Goal: Task Accomplishment & Management: Manage account settings

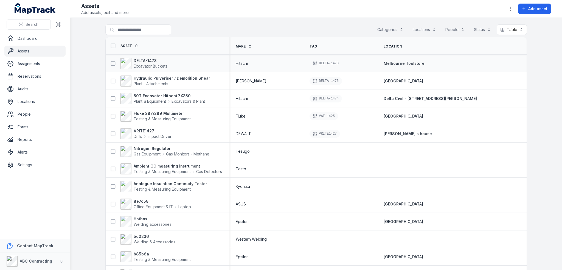
click at [173, 61] on div "DELTA-1473 Excavator Buckets" at bounding box center [165, 63] width 115 height 11
click at [148, 59] on strong "DELTA-1473" at bounding box center [151, 60] width 34 height 5
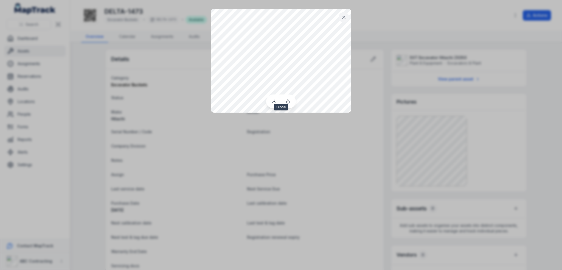
click at [342, 21] on button at bounding box center [344, 17] width 10 height 10
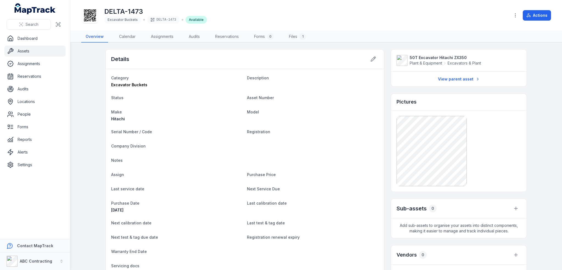
click at [89, 93] on main "Details Category Excavator Buckets Description Status Asset Number Make Hitachi…" at bounding box center [316, 156] width 492 height 227
click at [99, 140] on main "Details Category Excavator Buckets Description Status Asset Number Make Hitachi…" at bounding box center [316, 156] width 492 height 227
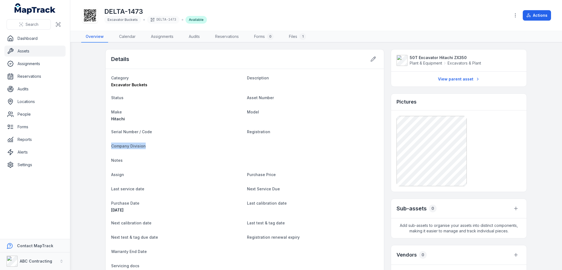
click at [76, 145] on main "Details Category Excavator Buckets Description Status Asset Number Make Hitachi…" at bounding box center [316, 156] width 492 height 227
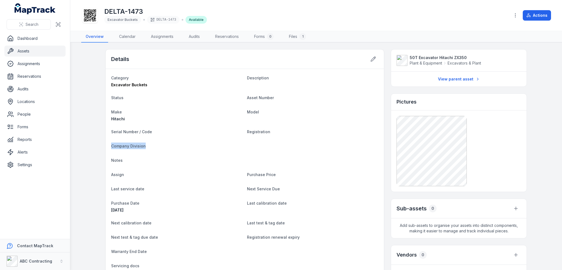
click at [76, 145] on main "Details Category Excavator Buckets Description Status Asset Number Make Hitachi…" at bounding box center [316, 156] width 492 height 227
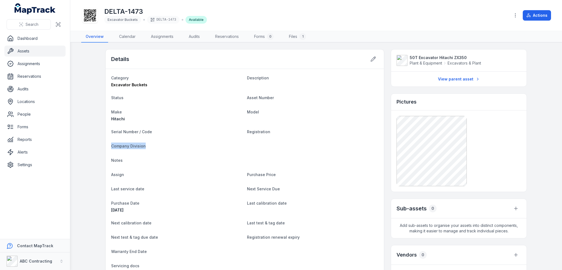
click at [76, 145] on main "Details Category Excavator Buckets Description Status Asset Number Make Hitachi…" at bounding box center [316, 156] width 492 height 227
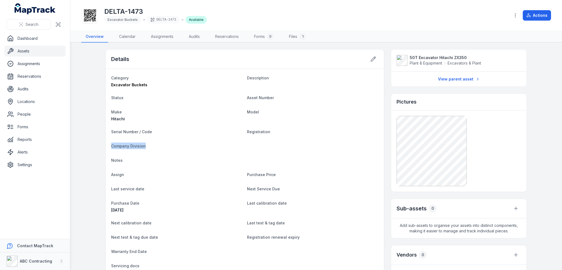
click at [76, 145] on main "Details Category Excavator Buckets Description Status Asset Number Make Hitachi…" at bounding box center [316, 156] width 492 height 227
click at [84, 115] on main "Details Category Excavator Buckets Description Status Asset Number Make Hitachi…" at bounding box center [316, 156] width 492 height 227
click at [85, 115] on main "Details Category Excavator Buckets Description Status Asset Number Make Hitachi…" at bounding box center [316, 156] width 492 height 227
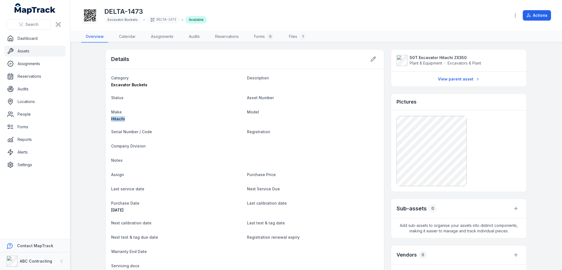
click at [85, 115] on main "Details Category Excavator Buckets Description Status Asset Number Make Hitachi…" at bounding box center [316, 156] width 492 height 227
click at [86, 115] on main "Details Category Excavator Buckets Description Status Asset Number Make Hitachi…" at bounding box center [316, 156] width 492 height 227
click at [539, 115] on main "Details Category Excavator Buckets Description Status Asset Number Make Hitachi…" at bounding box center [316, 156] width 492 height 227
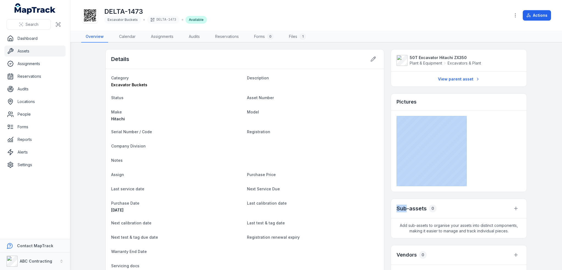
click at [539, 115] on main "Details Category Excavator Buckets Description Status Asset Number Make Hitachi…" at bounding box center [316, 156] width 492 height 227
click at [540, 115] on main "Details Category Excavator Buckets Description Status Asset Number Make Hitachi…" at bounding box center [316, 156] width 492 height 227
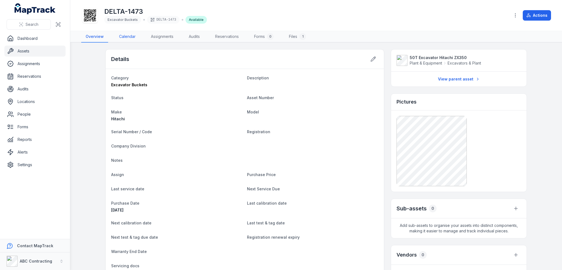
click at [131, 40] on link "Calendar" at bounding box center [127, 37] width 25 height 12
click at [298, 37] on link "Files 1" at bounding box center [297, 37] width 26 height 12
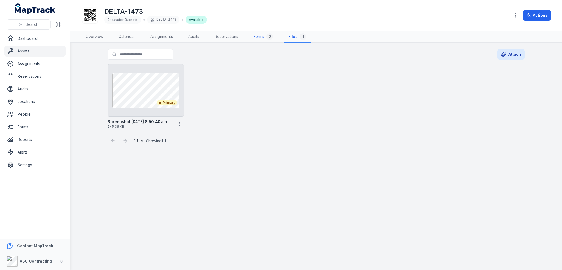
click at [259, 40] on link "Forms 0" at bounding box center [263, 37] width 28 height 12
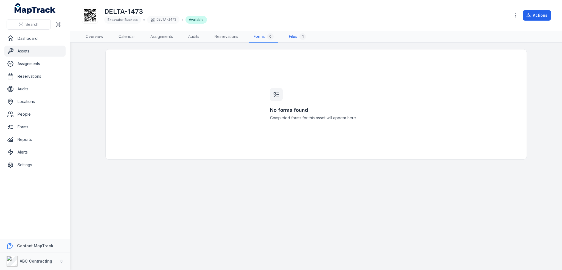
click at [294, 37] on link "Files 1" at bounding box center [297, 37] width 26 height 12
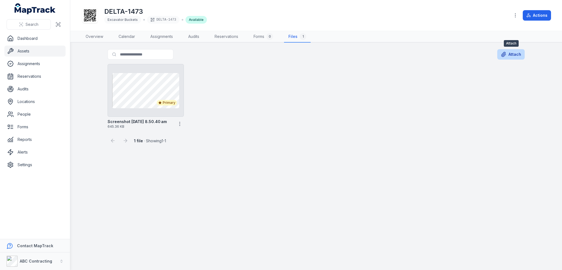
click at [514, 55] on button "Attach" at bounding box center [510, 54] width 27 height 10
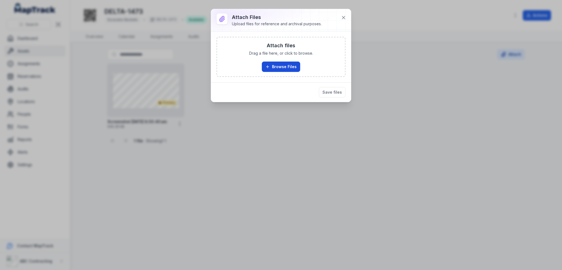
click at [280, 63] on button "Browse Files" at bounding box center [281, 66] width 38 height 10
click at [342, 19] on icon at bounding box center [343, 17] width 5 height 5
